Goal: Task Accomplishment & Management: Use online tool/utility

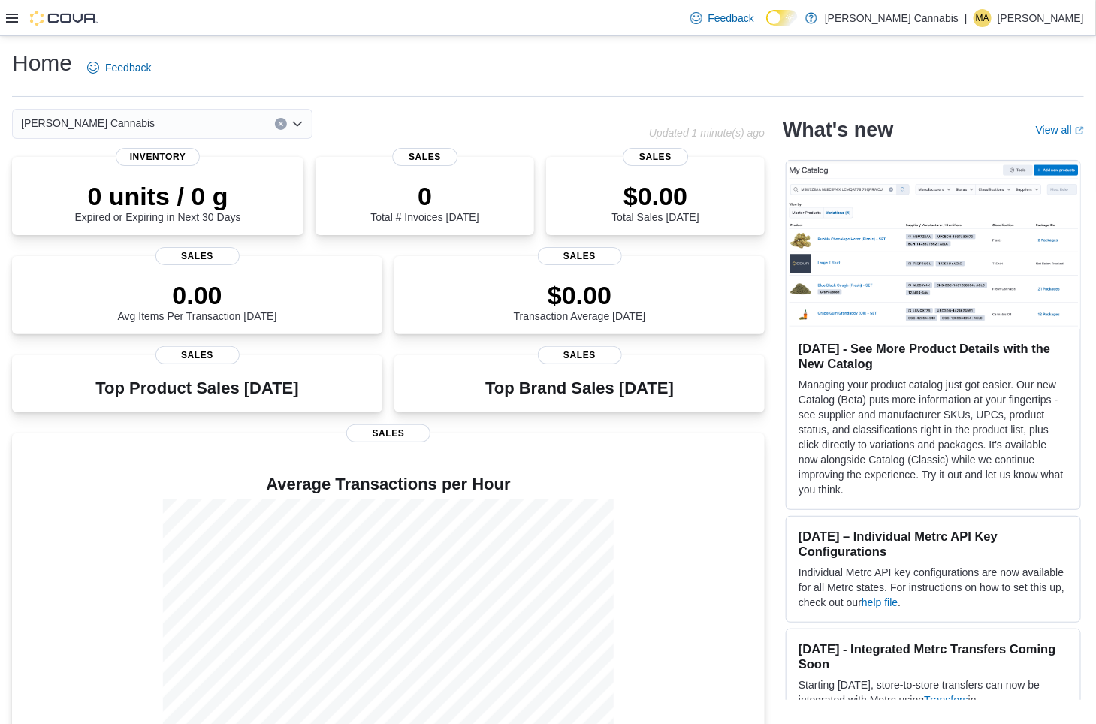
click at [8, 21] on icon at bounding box center [12, 18] width 12 height 9
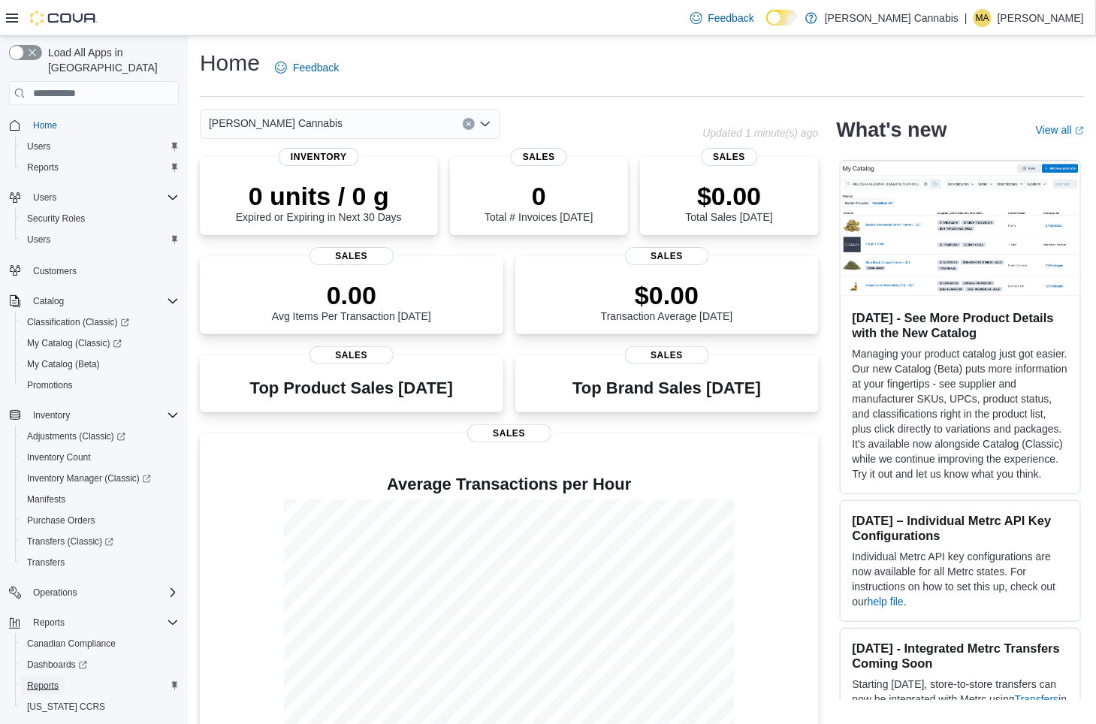
click at [57, 680] on span "Reports" at bounding box center [43, 686] width 32 height 12
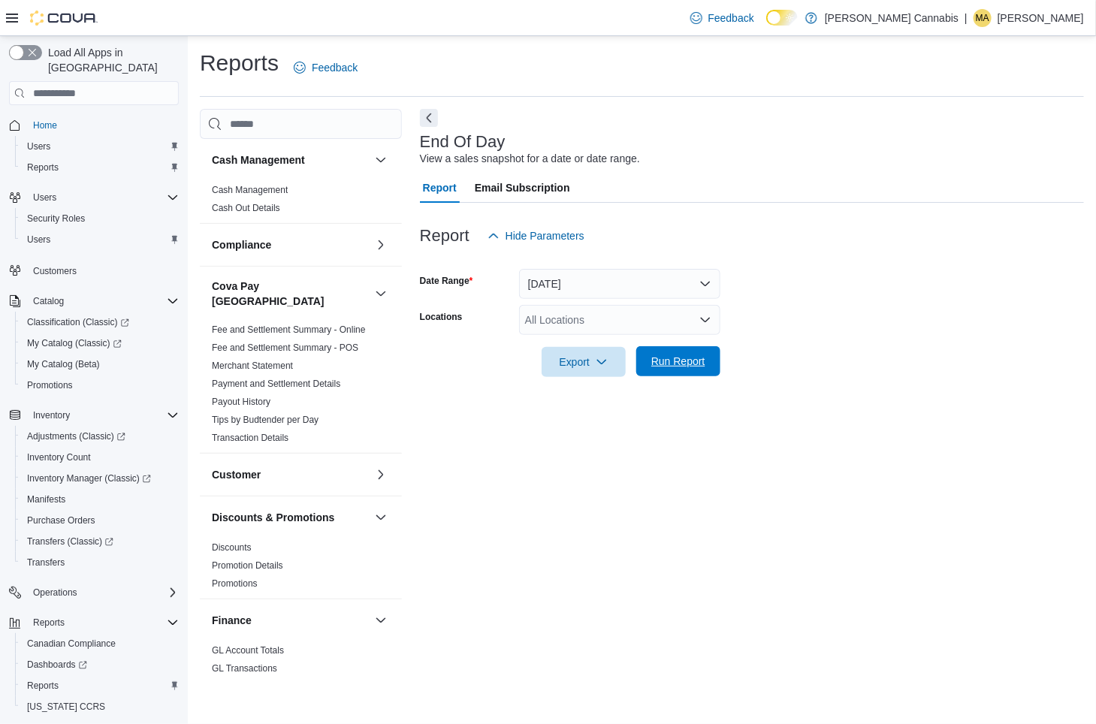
click at [669, 361] on span "Run Report" at bounding box center [678, 361] width 54 height 15
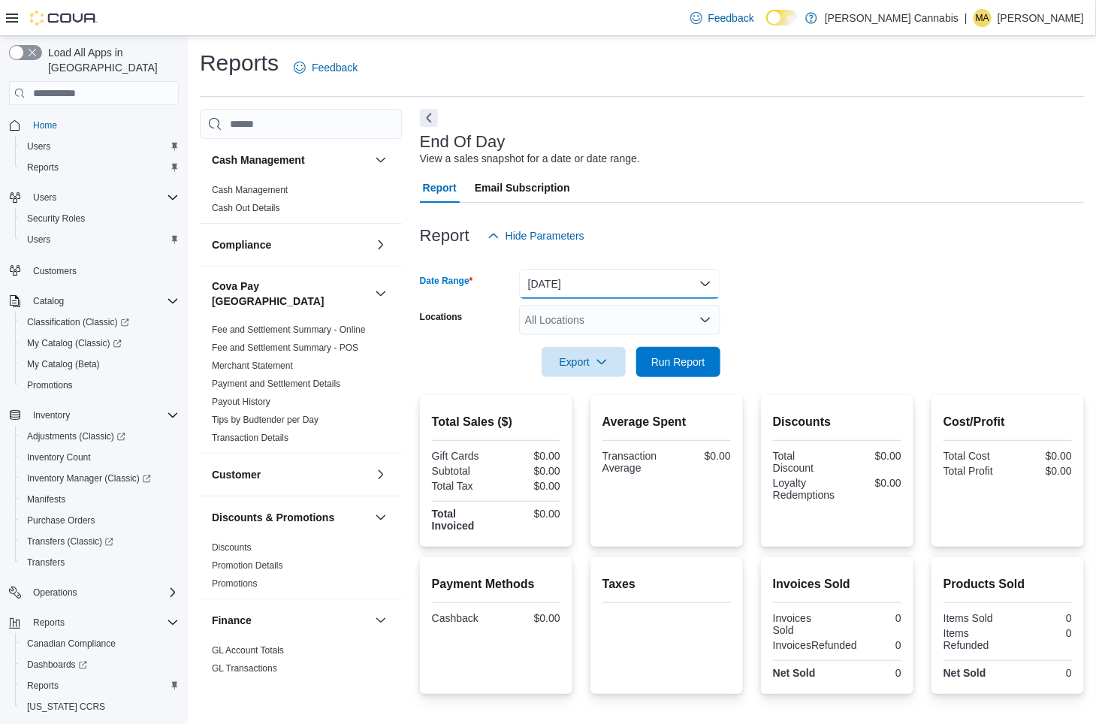
click at [700, 283] on button "[DATE]" at bounding box center [619, 284] width 201 height 30
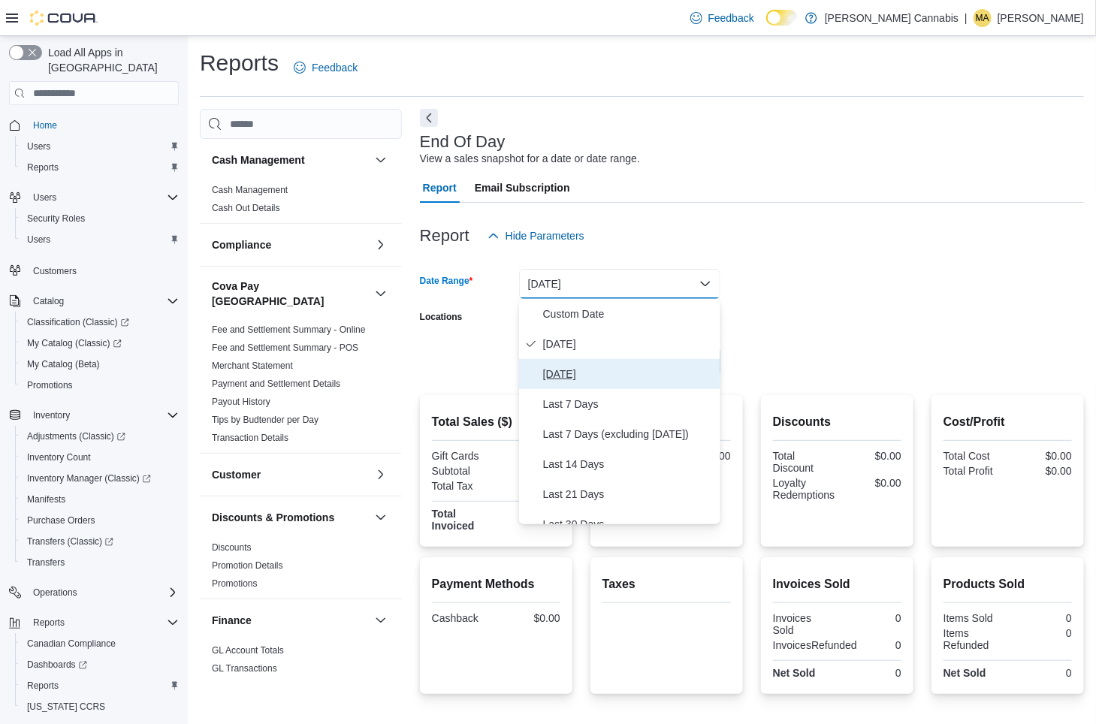
click at [574, 380] on span "[DATE]" at bounding box center [628, 374] width 171 height 18
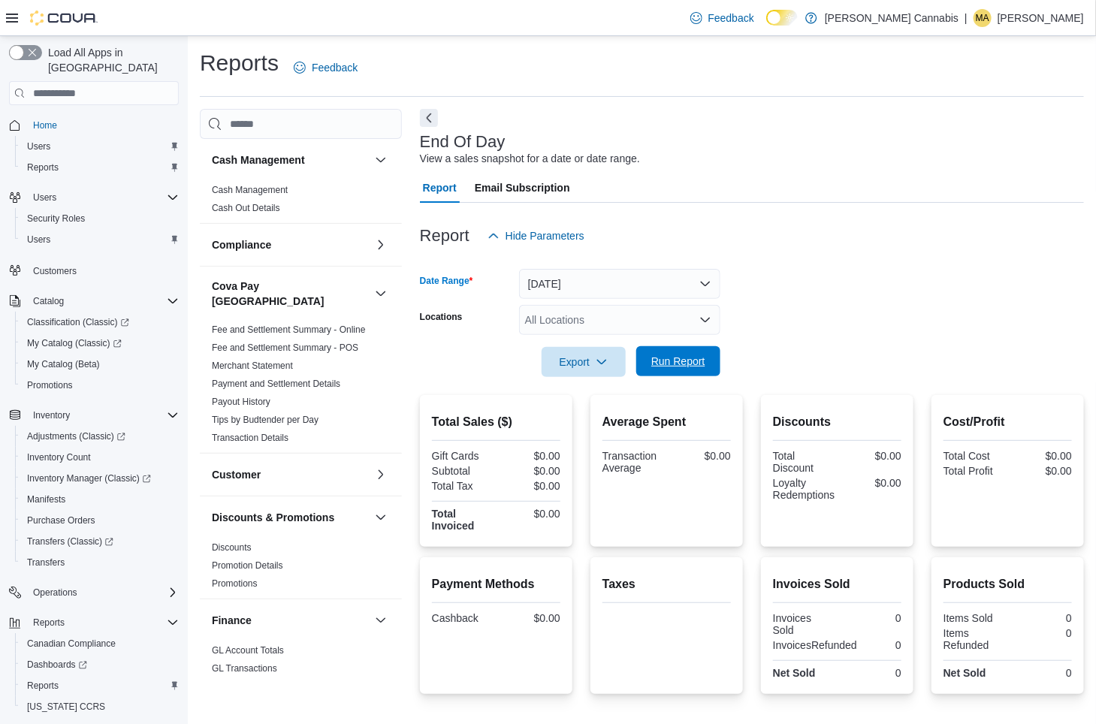
click at [685, 365] on span "Run Report" at bounding box center [678, 361] width 54 height 15
click at [703, 280] on button "[DATE]" at bounding box center [619, 284] width 201 height 30
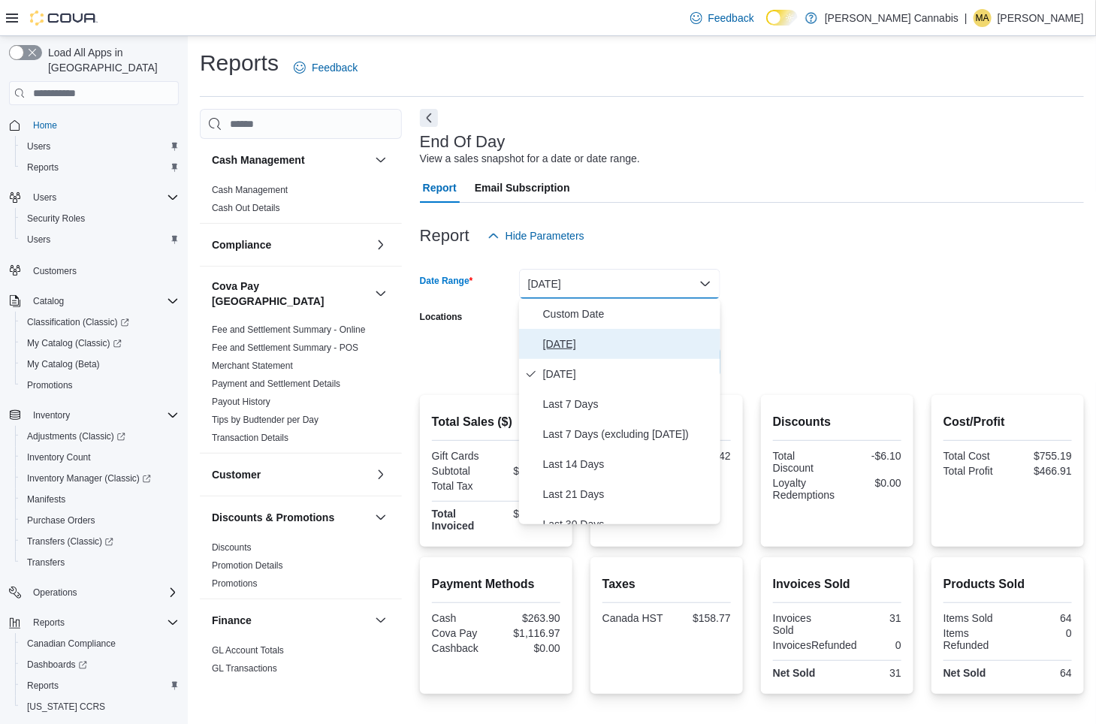
click at [620, 351] on span "[DATE]" at bounding box center [628, 344] width 171 height 18
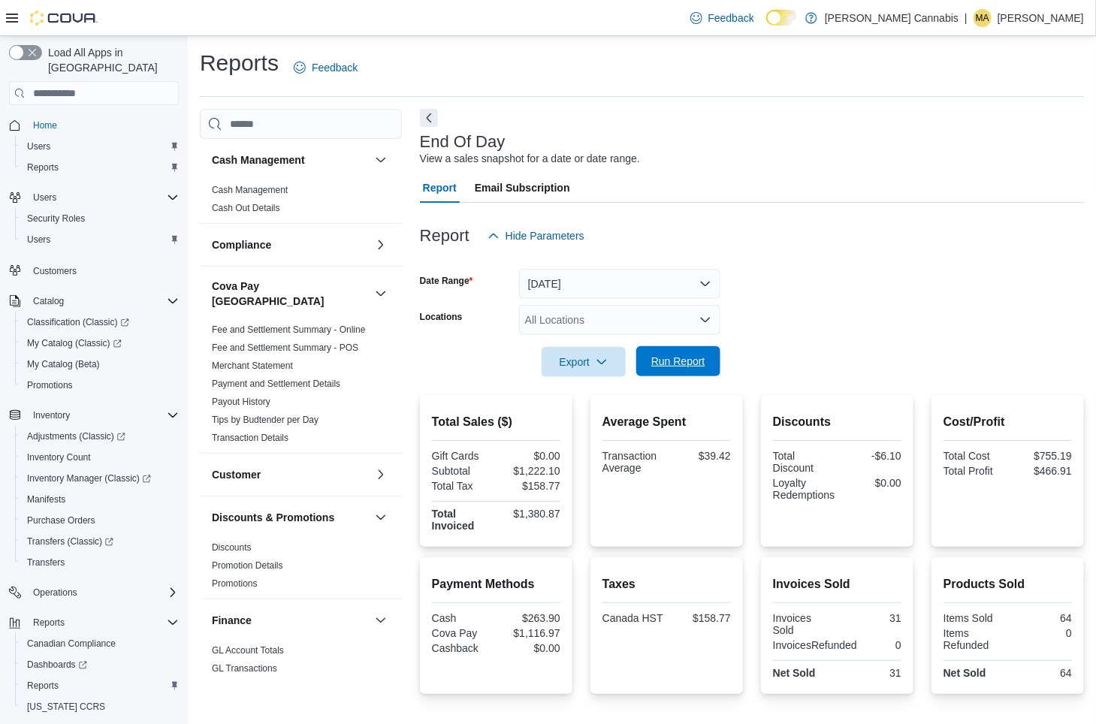
click at [686, 365] on span "Run Report" at bounding box center [678, 361] width 54 height 15
click at [261, 189] on link "Cash Management" at bounding box center [250, 190] width 76 height 11
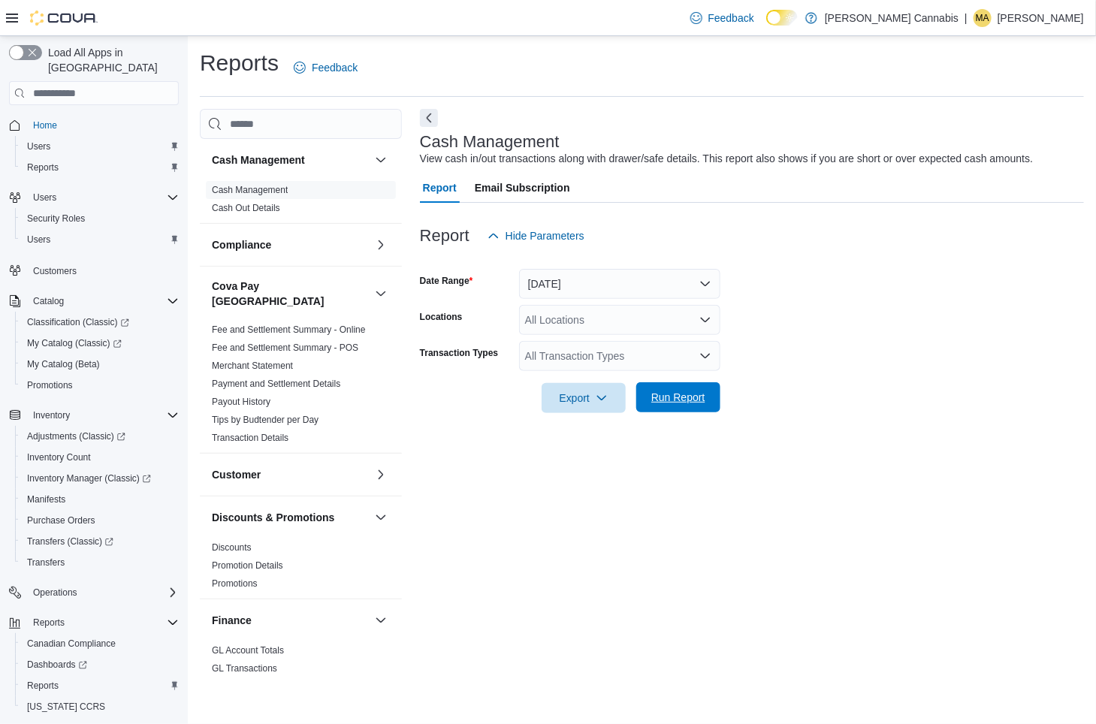
click at [700, 395] on span "Run Report" at bounding box center [678, 397] width 54 height 15
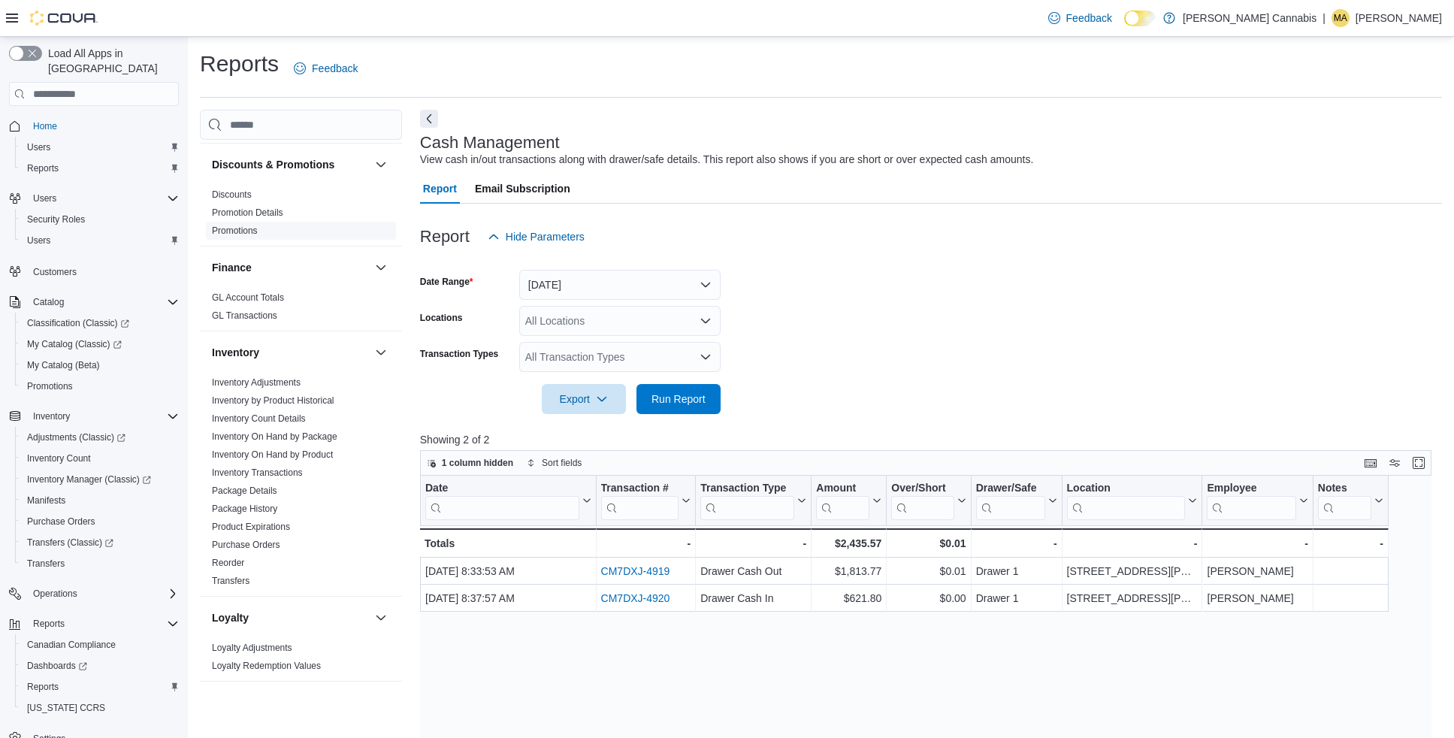
scroll to position [355, 0]
click at [707, 273] on button "[DATE]" at bounding box center [619, 285] width 201 height 30
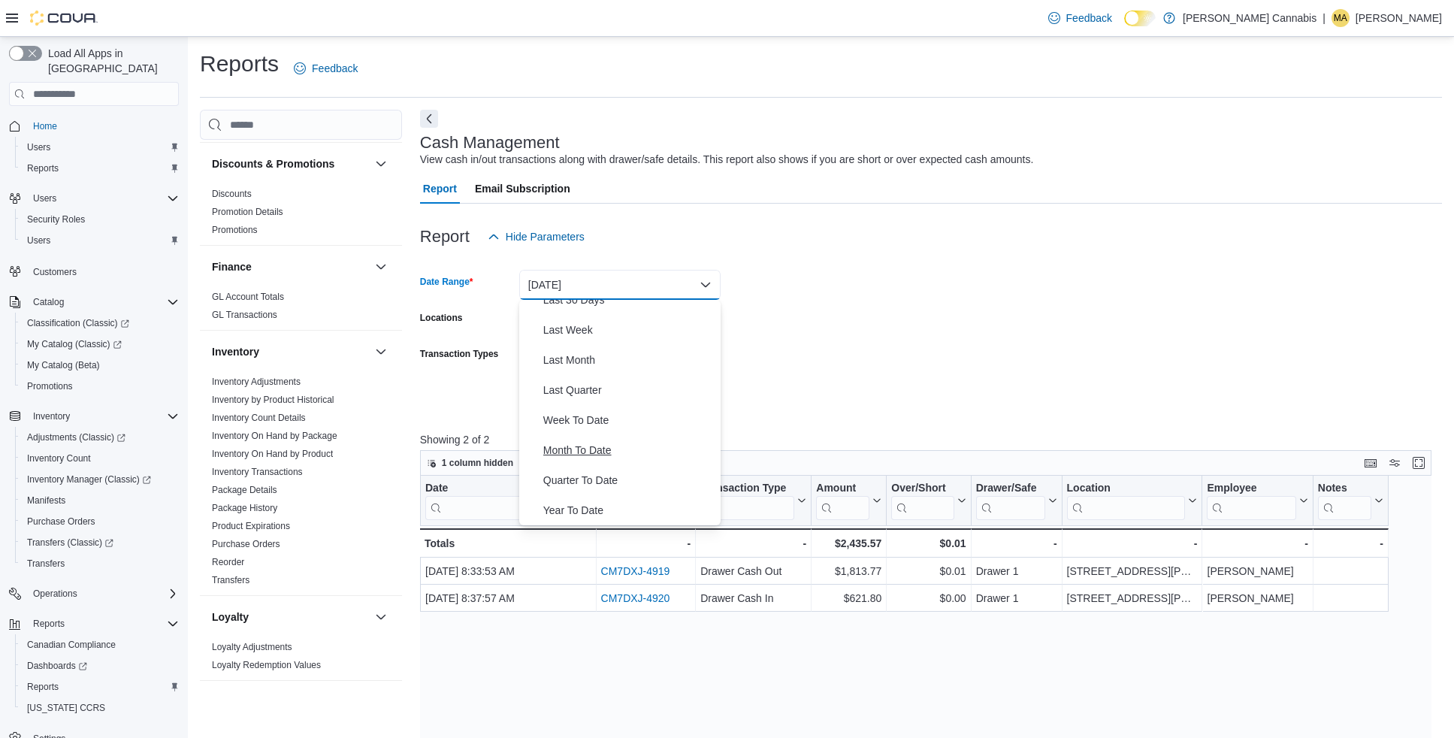
scroll to position [25, 0]
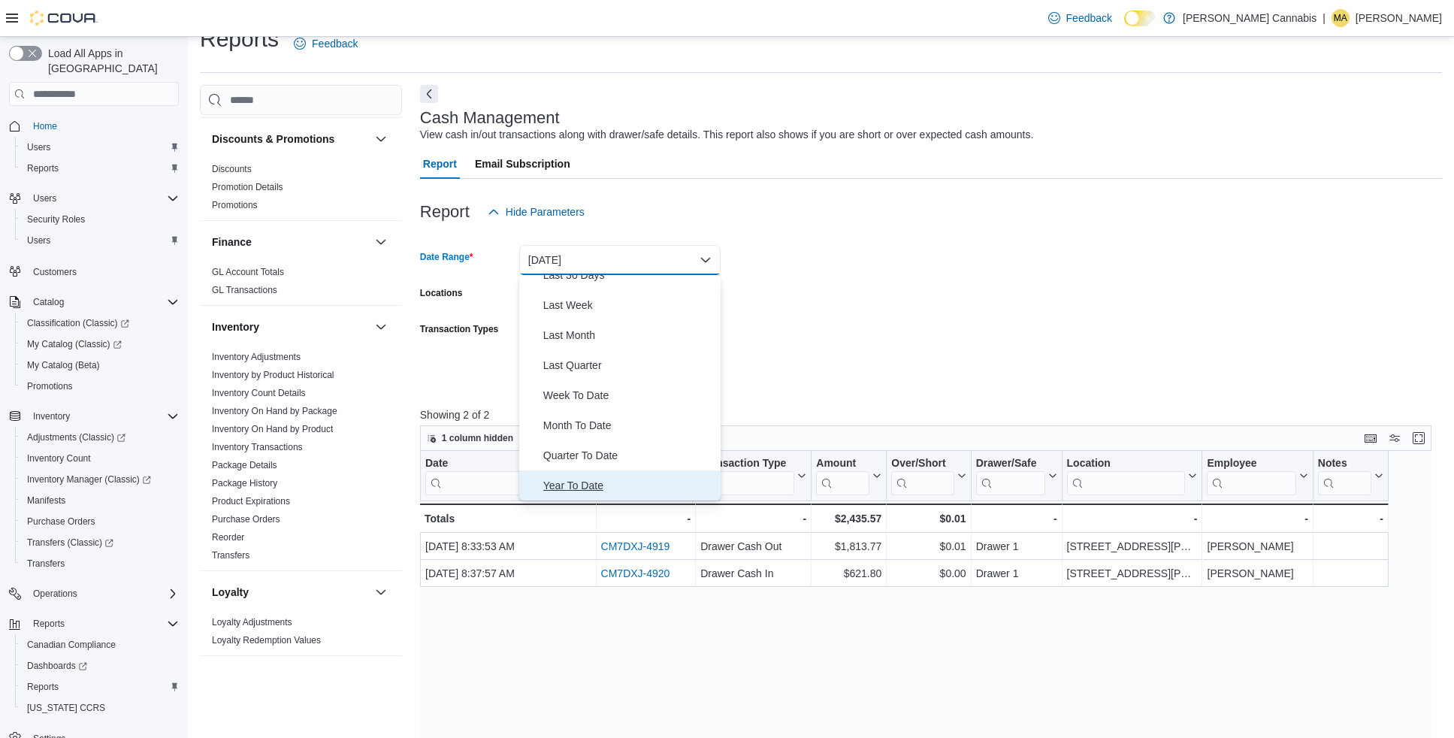
click at [573, 481] on span "Year To Date" at bounding box center [628, 485] width 171 height 18
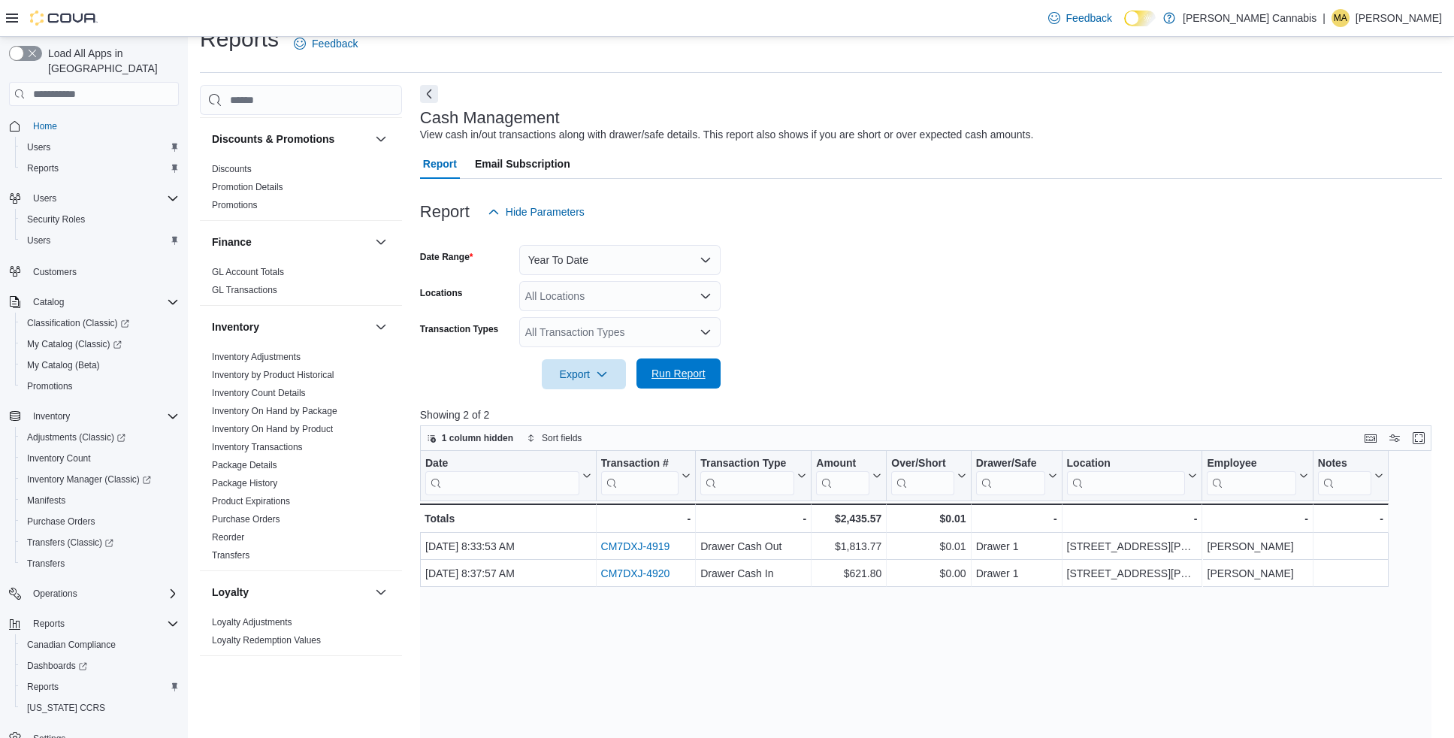
click at [675, 368] on span "Run Report" at bounding box center [678, 373] width 54 height 15
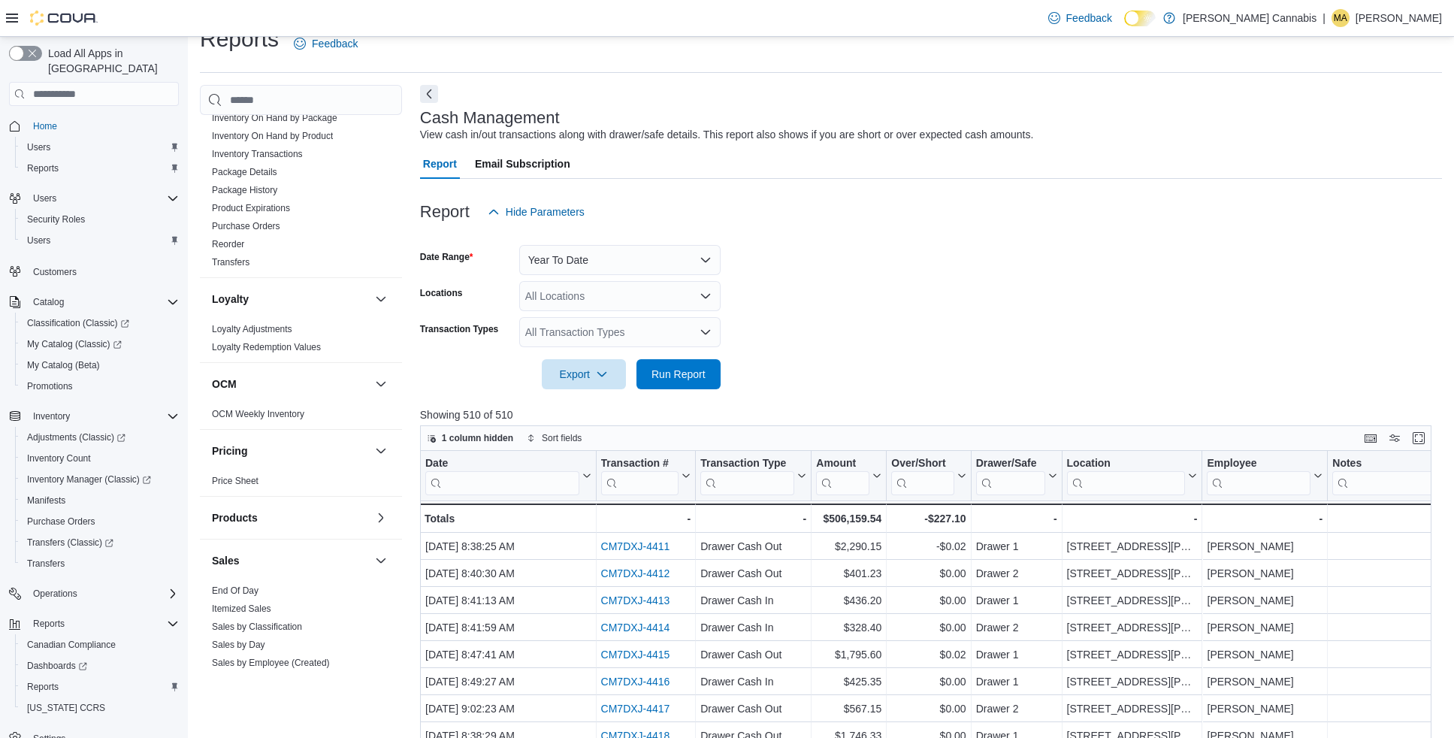
scroll to position [905, 0]
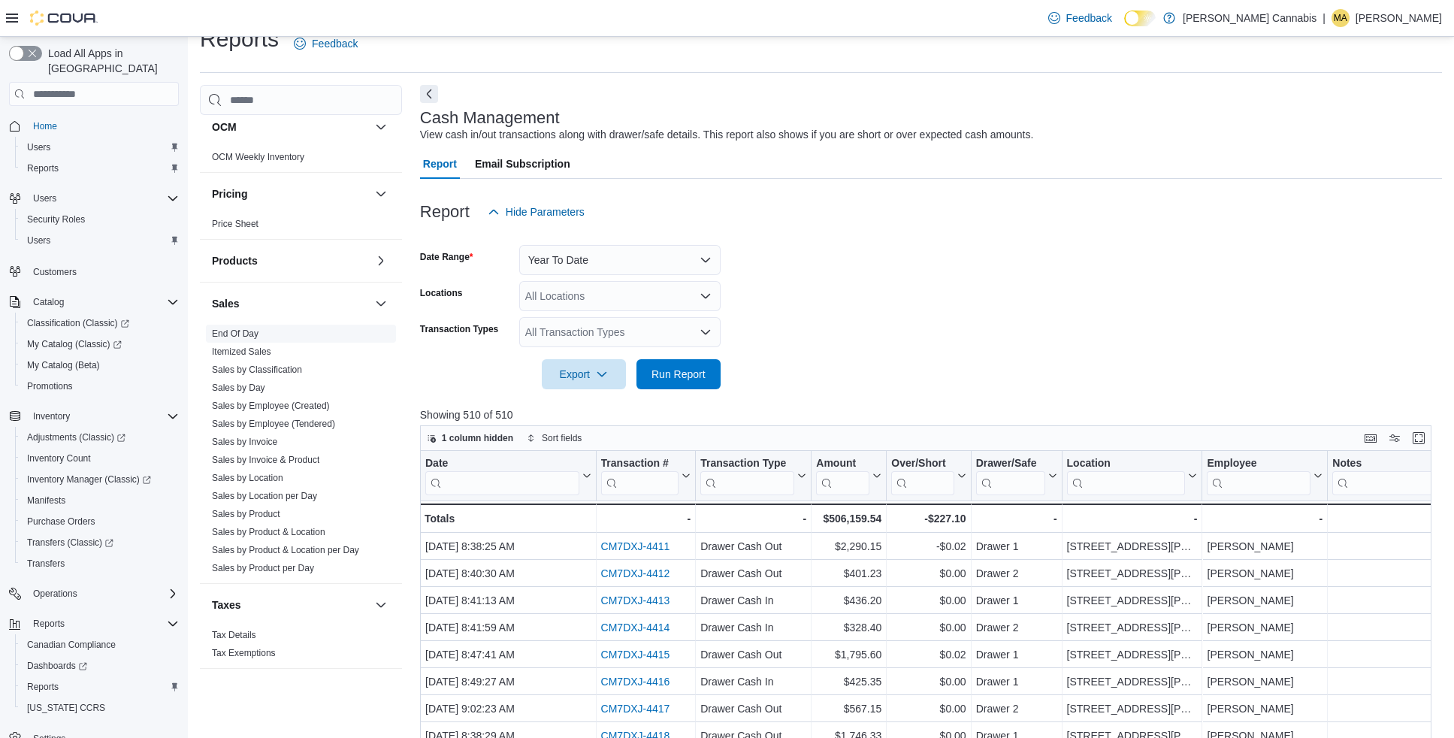
click at [233, 328] on link "End Of Day" at bounding box center [235, 333] width 47 height 11
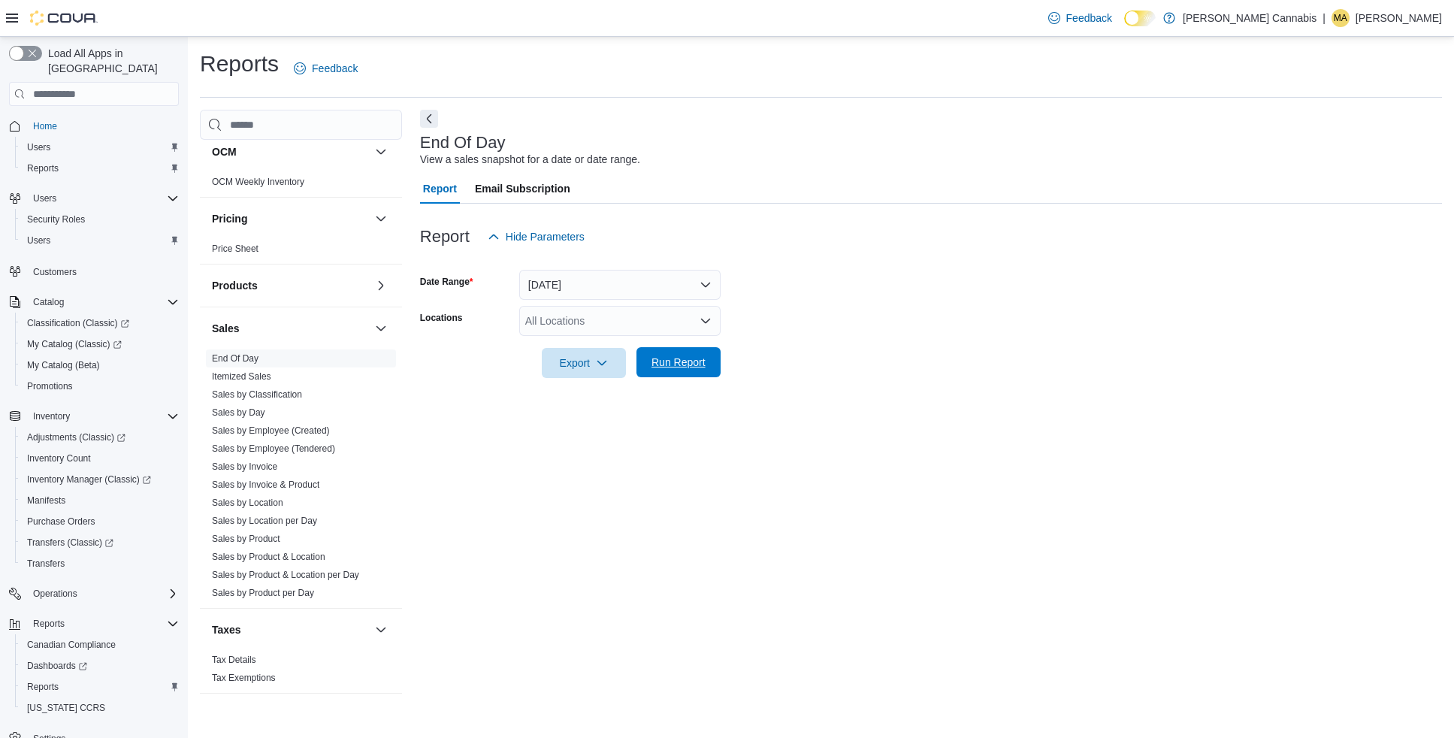
click at [685, 361] on span "Run Report" at bounding box center [678, 362] width 54 height 15
